Goal: Task Accomplishment & Management: Manage account settings

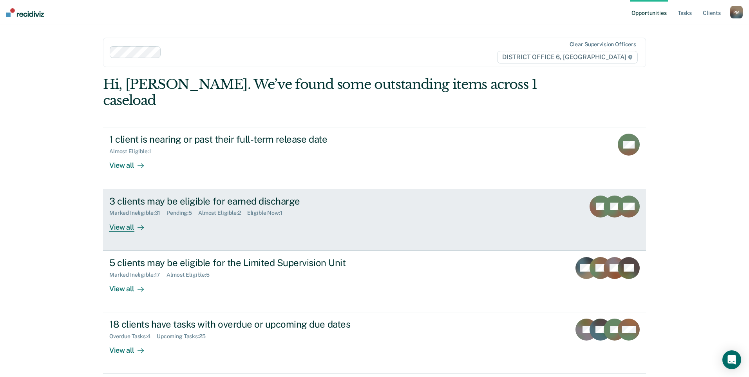
click at [129, 216] on div "View all" at bounding box center [131, 223] width 44 height 15
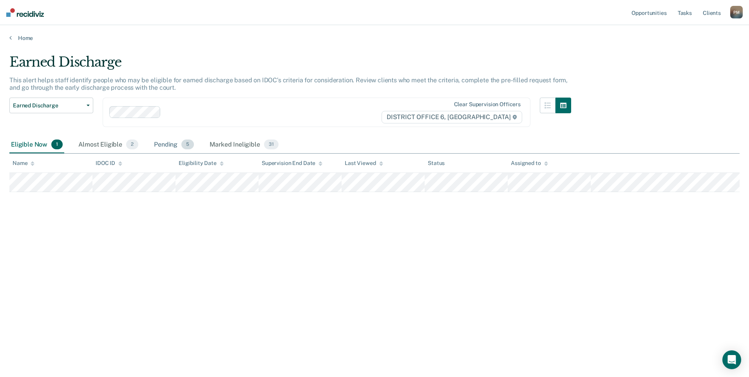
click at [168, 144] on div "Pending 5" at bounding box center [173, 144] width 43 height 17
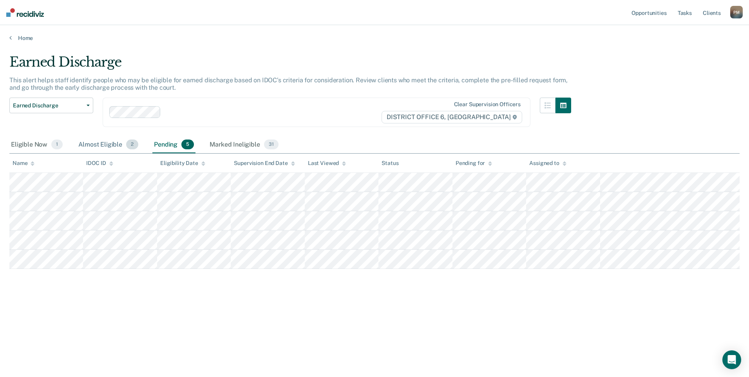
click at [95, 146] on div "Almost Eligible 2" at bounding box center [108, 144] width 63 height 17
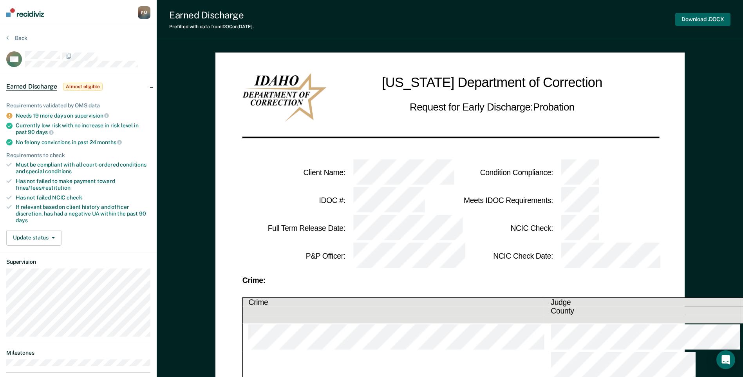
click at [693, 22] on button "Download .DOCX" at bounding box center [702, 19] width 55 height 13
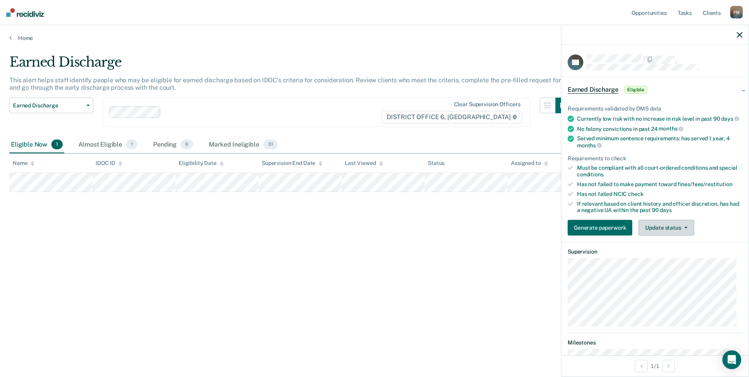
click at [657, 235] on button "Update status" at bounding box center [666, 228] width 55 height 16
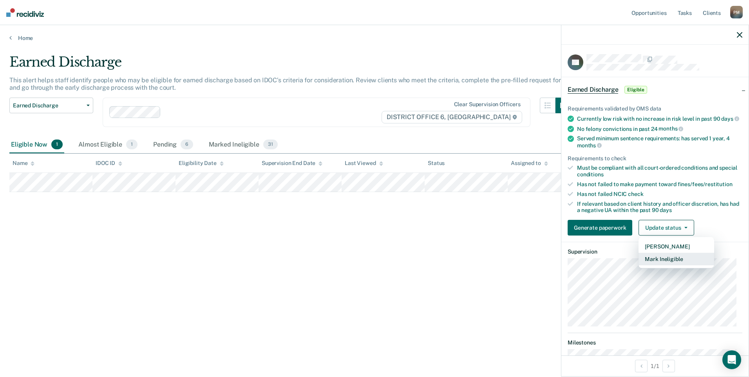
click at [661, 265] on button "Mark Ineligible" at bounding box center [677, 259] width 76 height 13
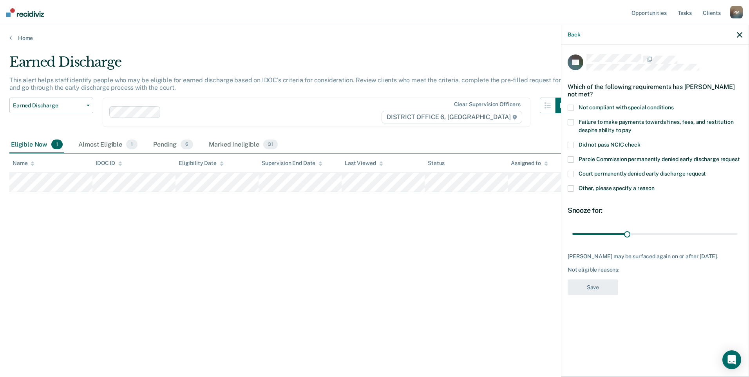
click at [569, 188] on span at bounding box center [571, 188] width 6 height 6
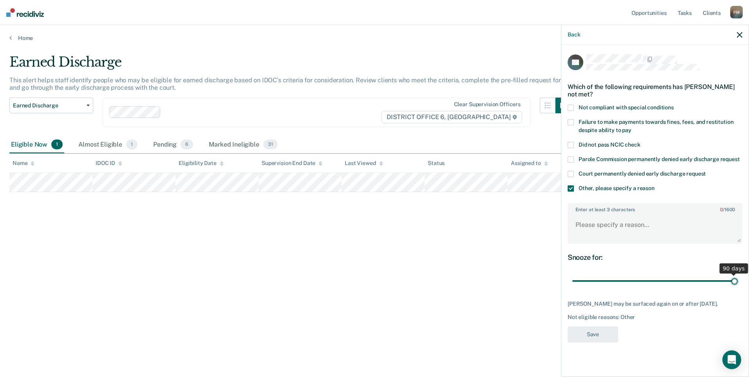
drag, startPoint x: 626, startPoint y: 281, endPoint x: 747, endPoint y: 281, distance: 121.1
type input "90"
click at [738, 281] on input "range" at bounding box center [654, 281] width 165 height 14
click at [597, 226] on textarea "Enter at least 3 characters 0 / 1600" at bounding box center [654, 228] width 173 height 29
type textarea "In treatment"
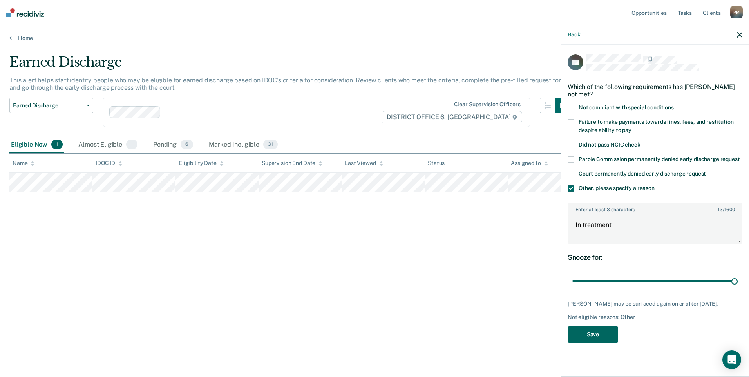
click at [592, 342] on button "Save" at bounding box center [593, 334] width 51 height 16
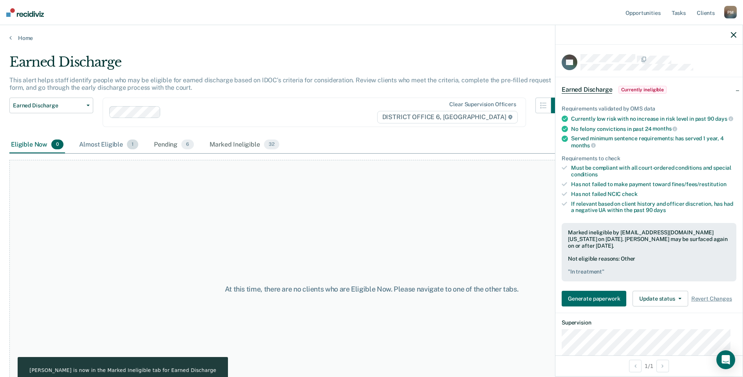
click at [108, 147] on div "Almost Eligible 1" at bounding box center [109, 144] width 62 height 17
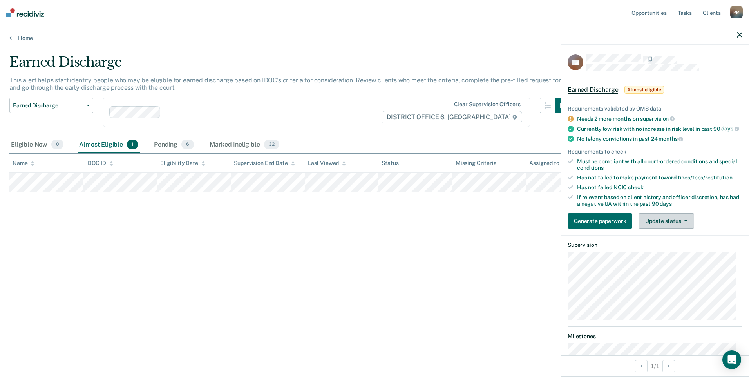
click at [656, 229] on button "Update status" at bounding box center [666, 221] width 55 height 16
click at [650, 257] on button "Mark Ineligible" at bounding box center [677, 252] width 76 height 13
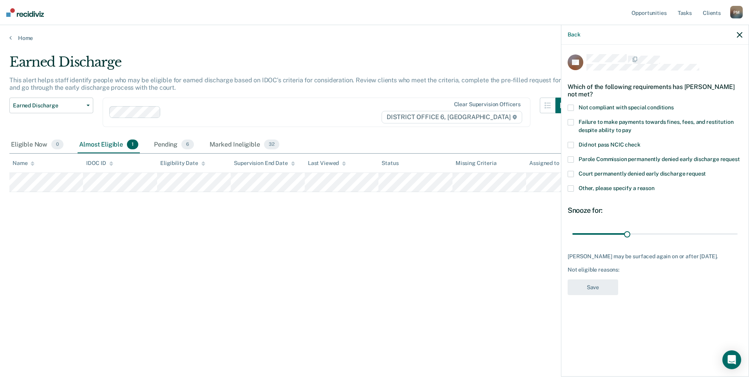
click at [570, 185] on span at bounding box center [571, 188] width 6 height 6
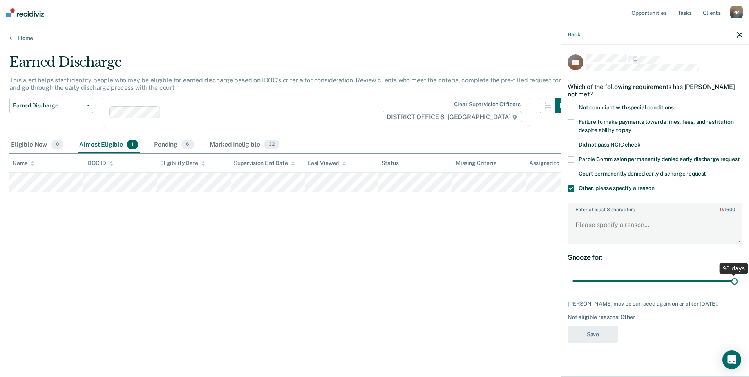
drag, startPoint x: 628, startPoint y: 280, endPoint x: 750, endPoint y: 297, distance: 123.0
type input "90"
click at [738, 288] on input "range" at bounding box center [654, 281] width 165 height 14
click at [583, 226] on textarea "Enter at least 3 characters 0 / 1600" at bounding box center [654, 228] width 173 height 29
type textarea "S"
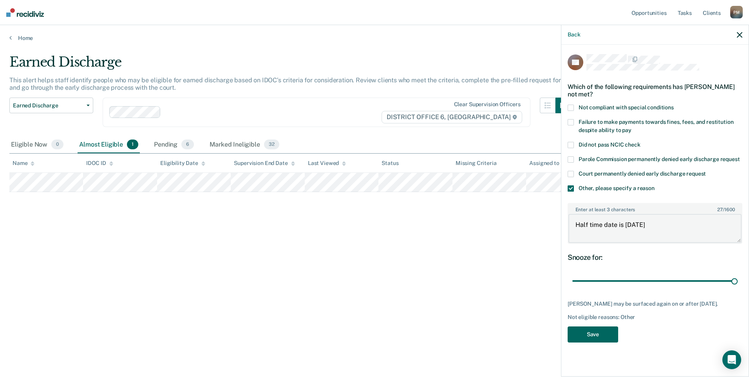
type textarea "Half time date is [DATE]"
click at [594, 335] on button "Save" at bounding box center [593, 334] width 51 height 16
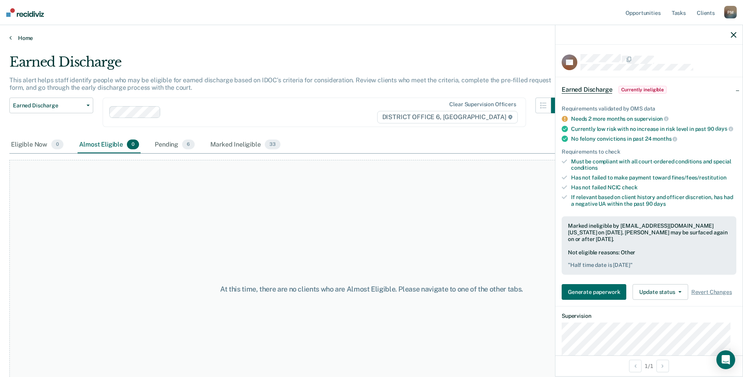
click at [11, 38] on icon at bounding box center [10, 37] width 2 height 6
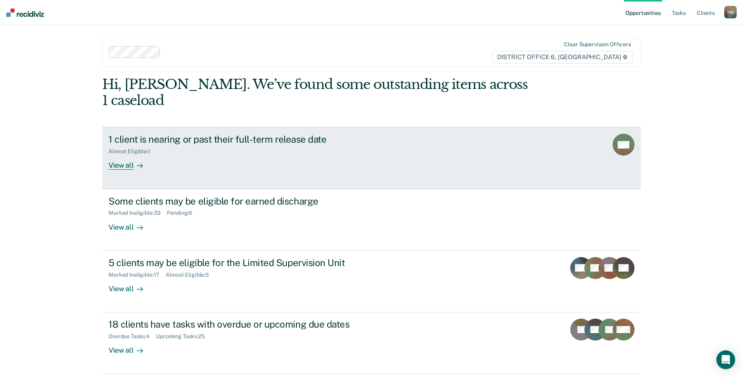
click at [122, 155] on div "View all" at bounding box center [131, 162] width 44 height 15
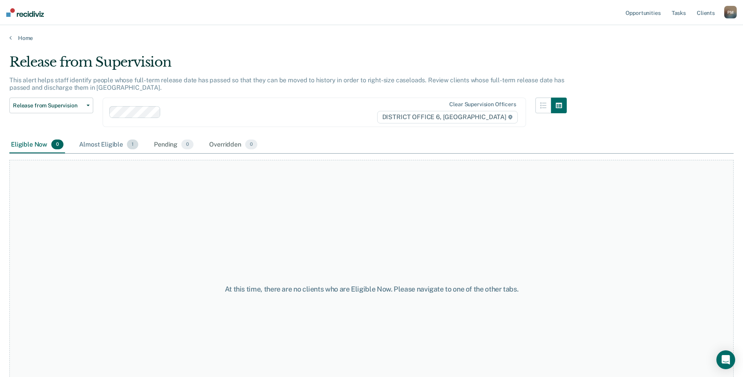
click at [99, 142] on div "Almost Eligible 1" at bounding box center [109, 144] width 62 height 17
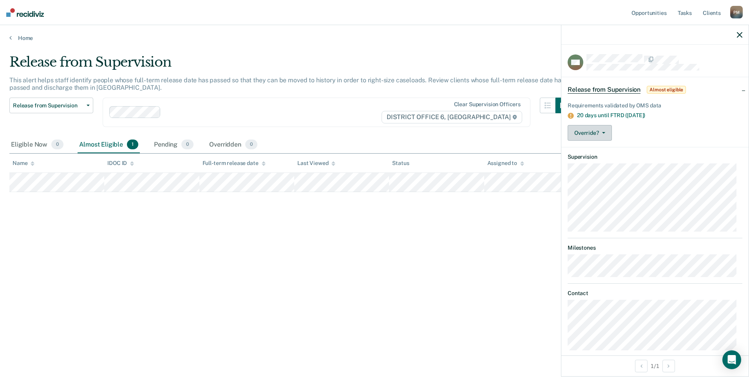
click at [603, 130] on button "Override?" at bounding box center [590, 133] width 44 height 16
click at [439, 227] on div "Release from Supervision This alert helps staff identify people whose full-term…" at bounding box center [374, 186] width 730 height 264
click at [10, 38] on icon at bounding box center [10, 37] width 2 height 6
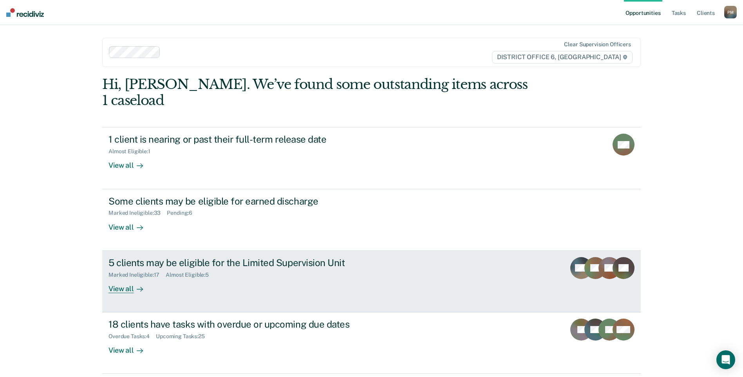
click at [122, 278] on div "View all" at bounding box center [131, 285] width 44 height 15
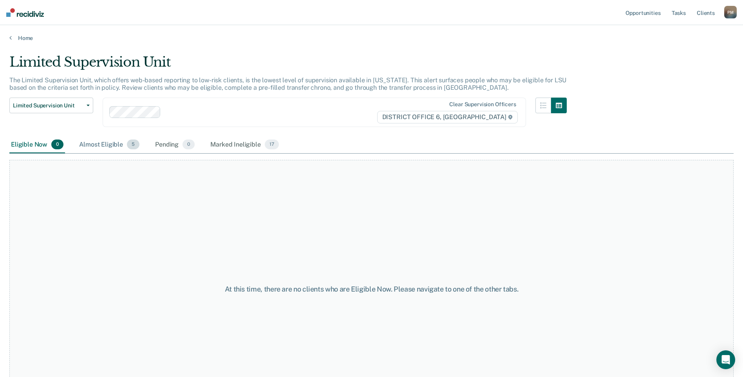
click at [109, 145] on div "Almost Eligible 5" at bounding box center [109, 144] width 63 height 17
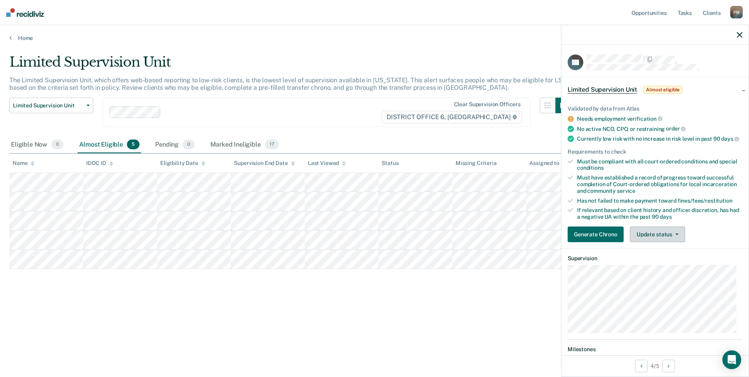
click at [650, 240] on button "Update status" at bounding box center [657, 234] width 55 height 16
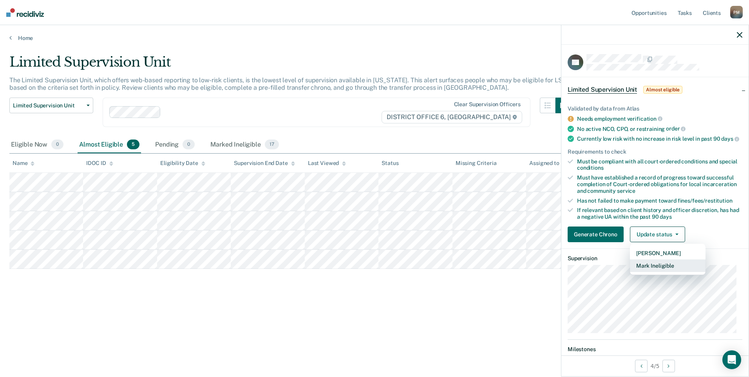
click at [658, 271] on button "Mark Ineligible" at bounding box center [668, 265] width 76 height 13
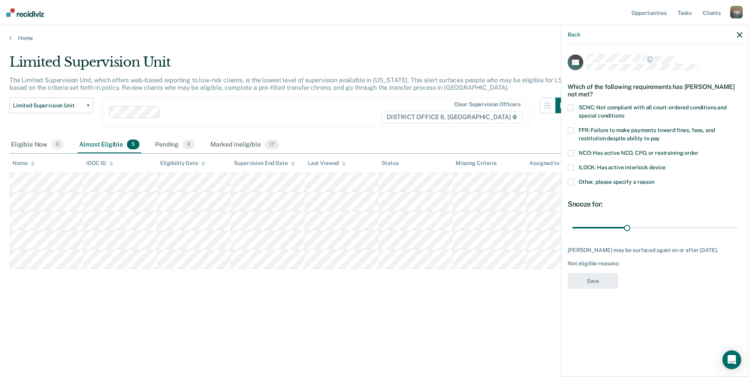
click at [572, 182] on span at bounding box center [571, 182] width 6 height 6
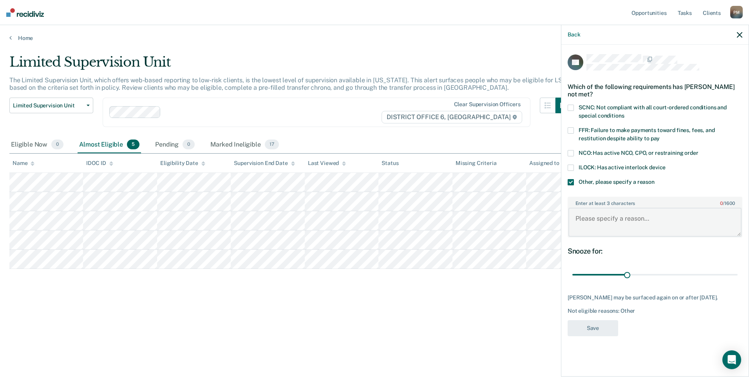
click at [588, 216] on textarea "Enter at least 3 characters 0 / 1600" at bounding box center [654, 222] width 173 height 29
type textarea "In the Life and Recovery Program."
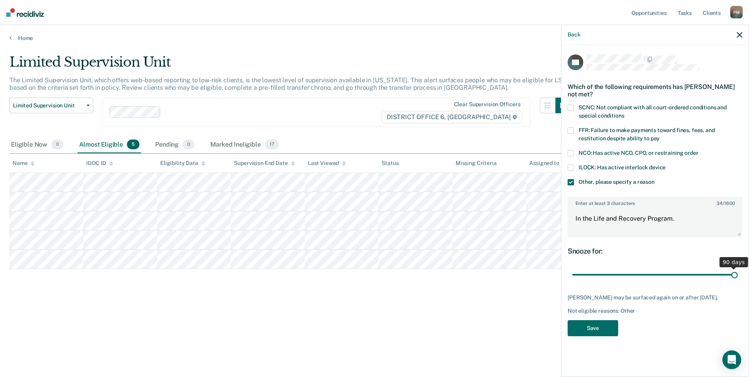
drag, startPoint x: 629, startPoint y: 273, endPoint x: 750, endPoint y: 303, distance: 124.7
type input "90"
click at [738, 282] on input "range" at bounding box center [654, 275] width 165 height 14
click at [587, 334] on button "Save" at bounding box center [593, 328] width 51 height 16
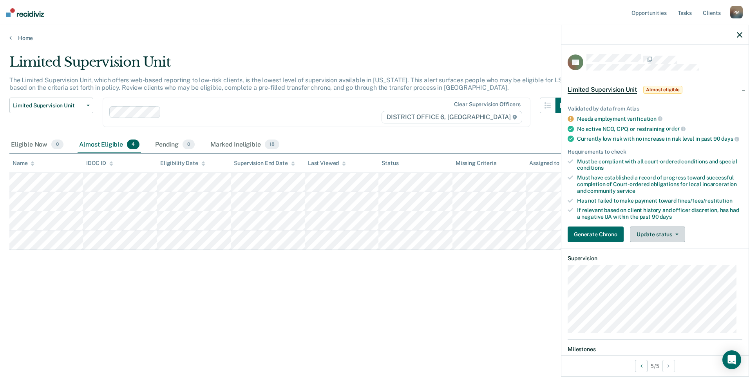
click at [658, 239] on button "Update status" at bounding box center [657, 234] width 55 height 16
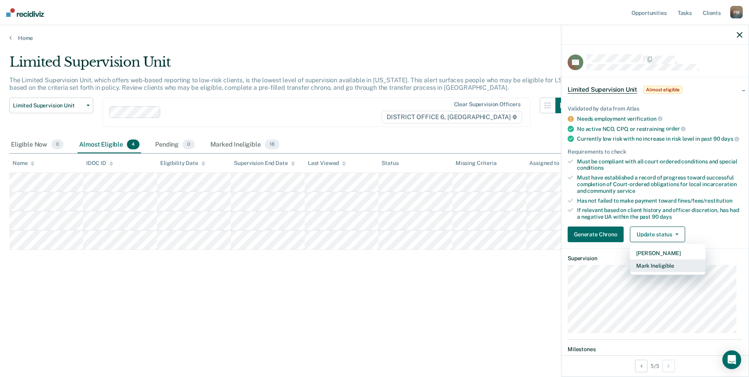
click at [656, 272] on button "Mark Ineligible" at bounding box center [668, 265] width 76 height 13
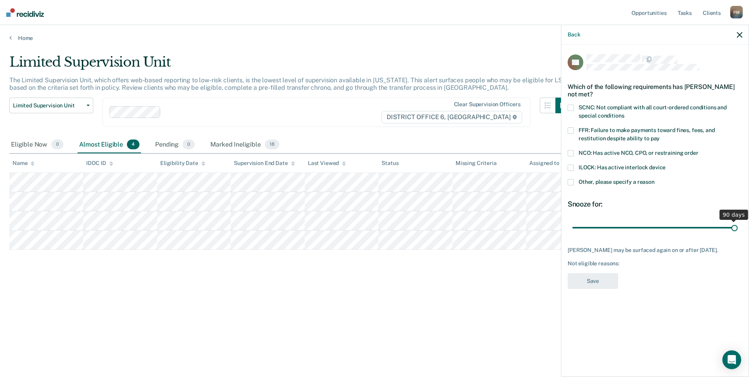
drag, startPoint x: 630, startPoint y: 226, endPoint x: 750, endPoint y: 248, distance: 121.8
type input "90"
click at [738, 234] on input "range" at bounding box center [654, 228] width 165 height 14
click at [568, 181] on span at bounding box center [571, 182] width 6 height 6
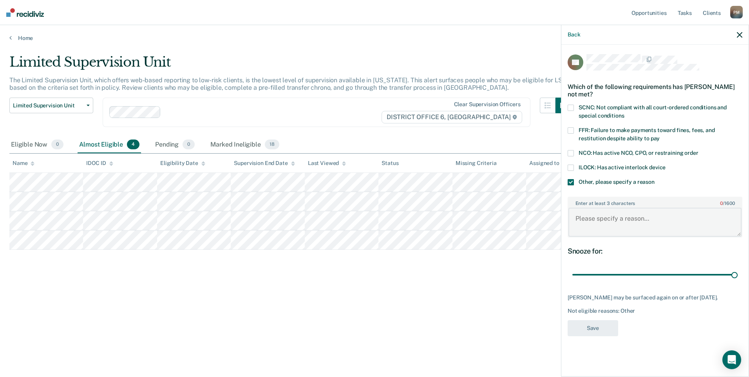
click at [587, 210] on textarea "Enter at least 3 characters 0 / 1600" at bounding box center [654, 222] width 173 height 29
type textarea "In the Life and Recovery Program"
click at [569, 329] on button "Save" at bounding box center [593, 328] width 51 height 16
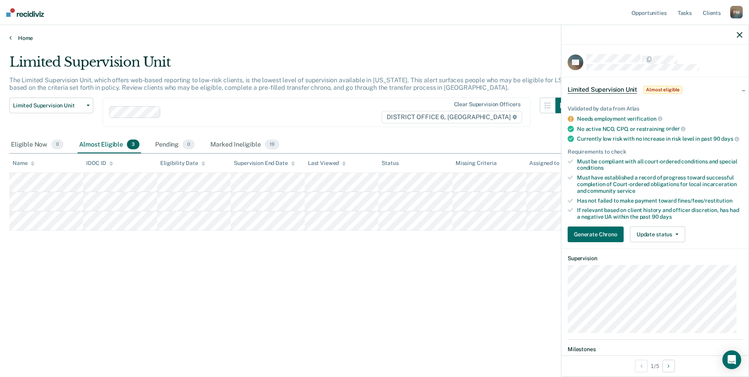
click at [13, 37] on link "Home" at bounding box center [374, 37] width 730 height 7
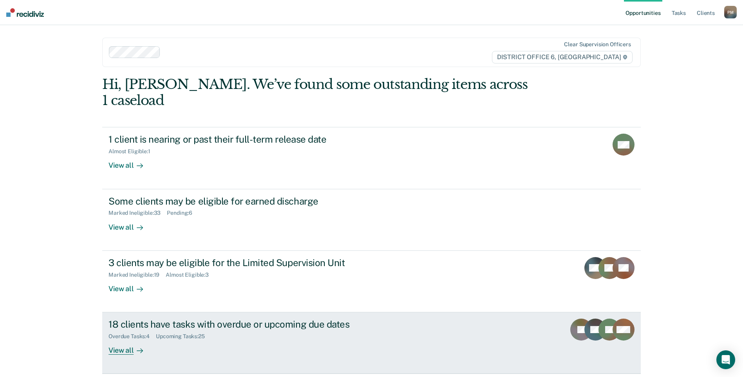
click at [109, 340] on div "View all" at bounding box center [131, 347] width 44 height 15
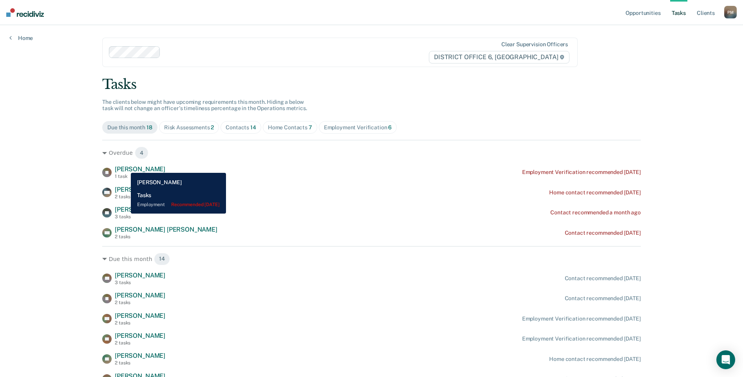
click at [125, 167] on span "[PERSON_NAME]" at bounding box center [140, 168] width 51 height 7
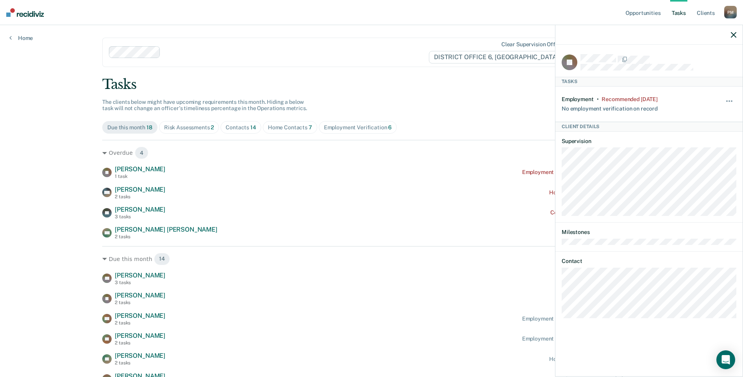
click at [729, 34] on div at bounding box center [649, 35] width 187 height 20
click at [735, 33] on icon "button" at bounding box center [733, 34] width 5 height 5
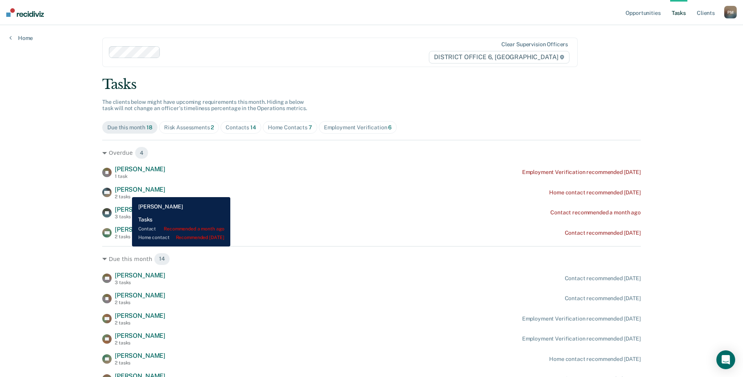
click at [126, 191] on span "[PERSON_NAME]" at bounding box center [140, 189] width 51 height 7
